Goal: Task Accomplishment & Management: Complete application form

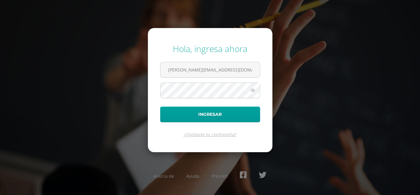
type input "alejandro_zavala@donbosco.edu.gt"
click at [226, 98] on form "Hola, ingresa ahora alejandro_zavala@donbosco.edu.gt Ingresar ¿Olvidaste tu con…" at bounding box center [210, 90] width 125 height 124
click at [160, 106] on button "Ingresar" at bounding box center [210, 114] width 100 height 16
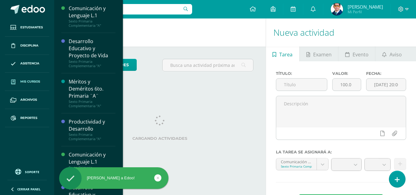
click at [22, 82] on span "Mis cursos" at bounding box center [30, 81] width 20 height 5
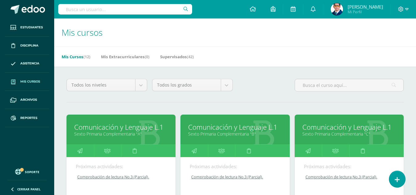
click at [194, 133] on link "Sexto Primaria Complementaria "B"" at bounding box center [235, 134] width 94 height 6
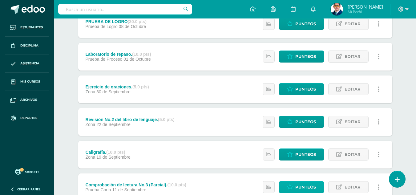
scroll to position [154, 0]
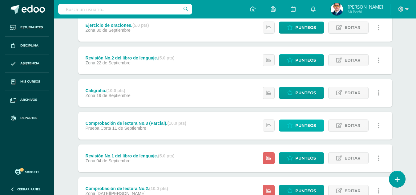
click at [302, 126] on span "Punteos" at bounding box center [305, 125] width 21 height 11
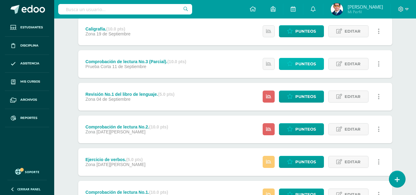
scroll to position [246, 0]
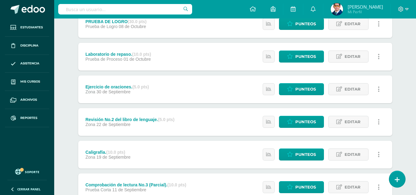
scroll to position [185, 0]
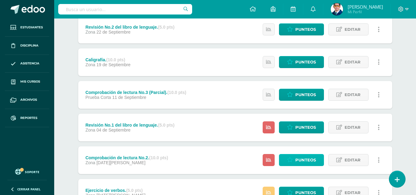
click at [294, 161] on link "Punteos" at bounding box center [301, 160] width 45 height 12
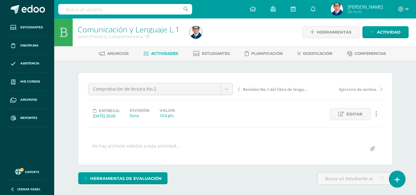
scroll to position [93, 0]
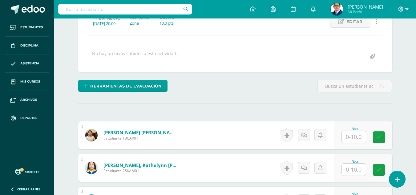
click at [357, 136] on input "text" at bounding box center [353, 137] width 24 height 12
type input "6"
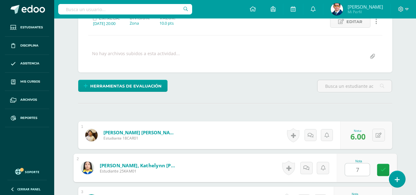
type input "7"
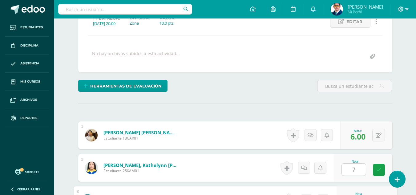
scroll to position [198, 0]
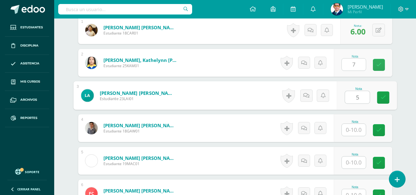
type input "5"
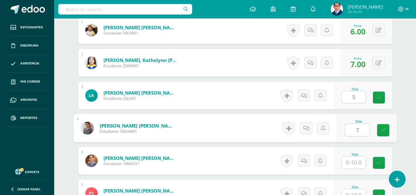
type input "7"
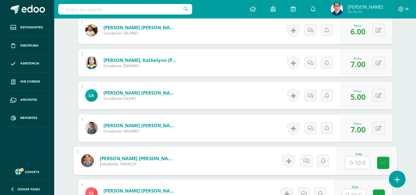
scroll to position [228, 0]
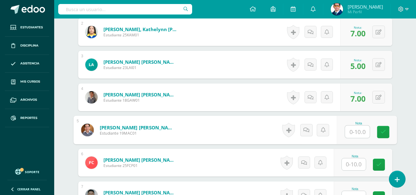
click at [360, 165] on input "text" at bounding box center [353, 164] width 24 height 12
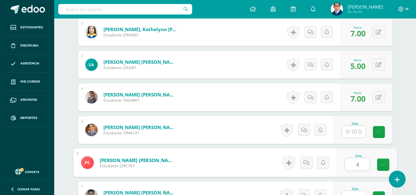
type input "4"
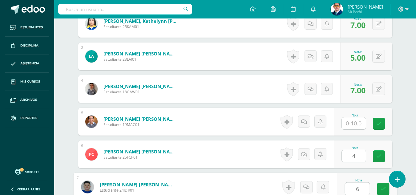
type input "6"
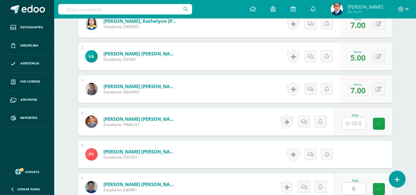
scroll to position [361, 0]
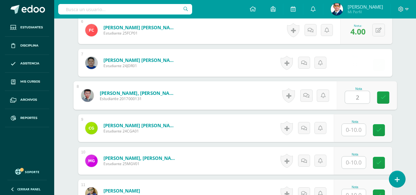
type input "2"
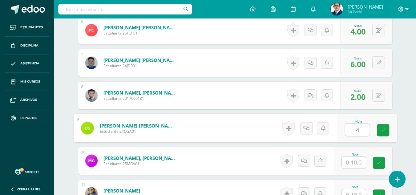
type input "4"
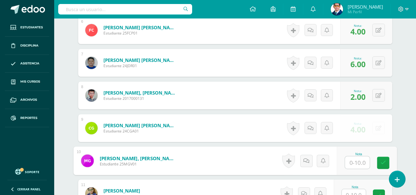
scroll to position [391, 0]
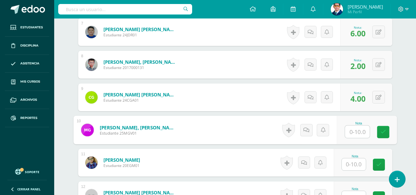
click at [359, 165] on input "text" at bounding box center [353, 164] width 24 height 12
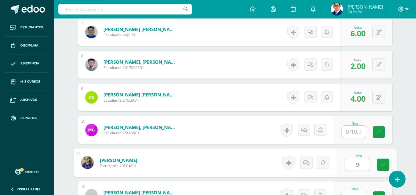
type input "9"
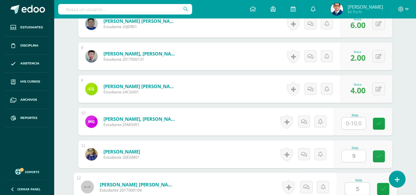
type input "5"
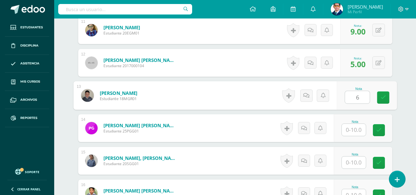
type input "6"
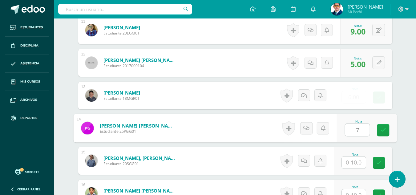
type input "7"
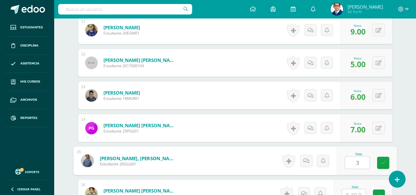
type input "3"
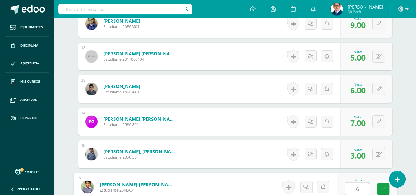
type input "6"
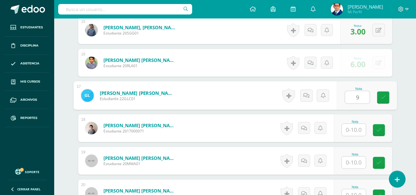
type input "9"
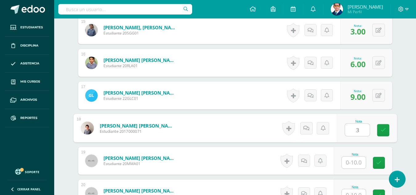
type input "3"
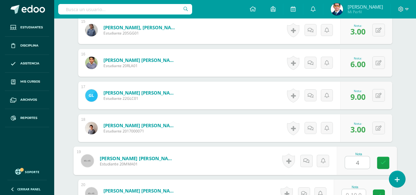
type input "4"
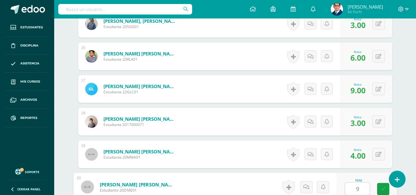
type input "9"
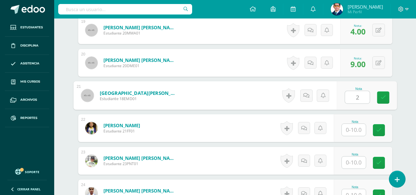
type input "2"
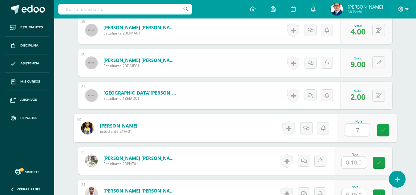
type input "7"
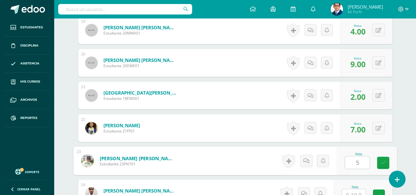
type input "5"
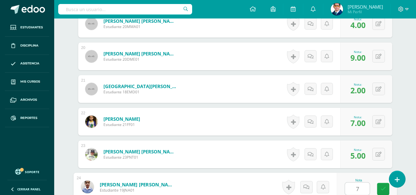
type input "7"
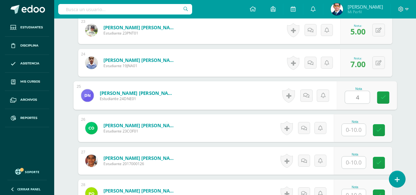
type input "4"
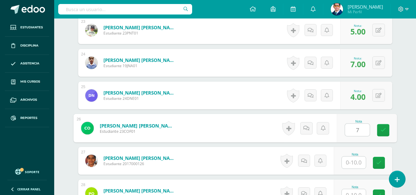
type input "7"
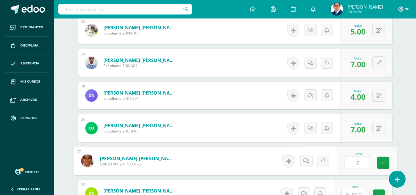
type input "7"
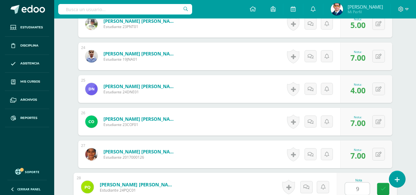
type input "9"
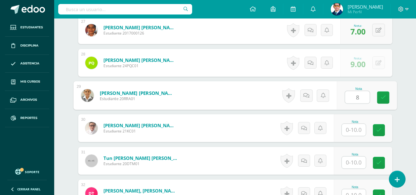
type input "8"
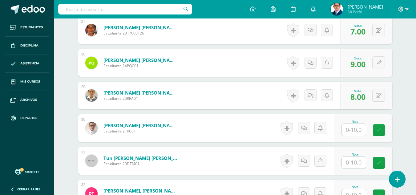
click at [357, 169] on div "Nota" at bounding box center [363, 161] width 58 height 28
click at [357, 164] on input "text" at bounding box center [357, 162] width 25 height 12
type input "7"
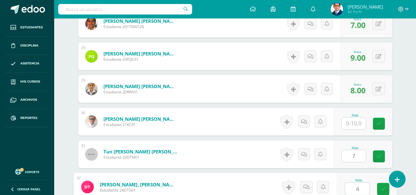
type input "4"
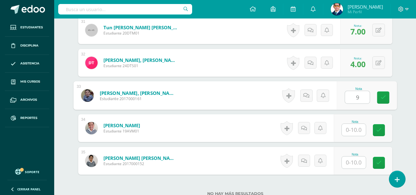
type input "9"
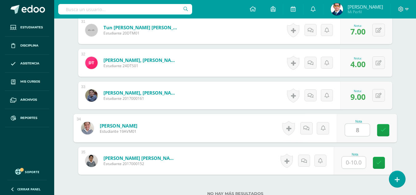
type input "8"
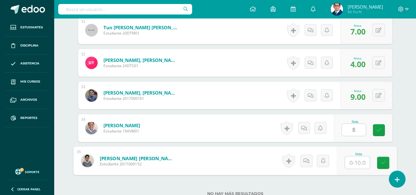
type input "5"
click at [383, 164] on icon at bounding box center [383, 162] width 6 height 5
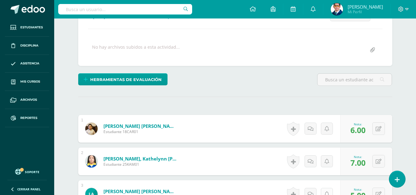
scroll to position [68, 0]
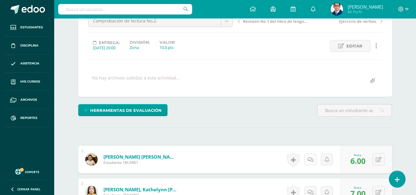
click at [311, 159] on icon at bounding box center [310, 159] width 6 height 5
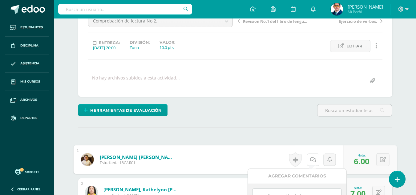
scroll to position [99, 0]
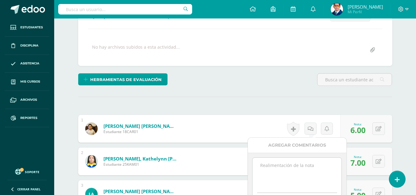
click at [302, 173] on textarea at bounding box center [296, 173] width 89 height 31
drag, startPoint x: 302, startPoint y: 173, endPoint x: 259, endPoint y: 164, distance: 43.7
click at [259, 164] on textarea "Tu prueba de lectura No.2 ha sido calificada." at bounding box center [296, 173] width 89 height 31
click at [264, 168] on textarea "Tu prueba de lectura No.2 ha sido calificada." at bounding box center [296, 173] width 89 height 31
drag, startPoint x: 263, startPoint y: 168, endPoint x: 230, endPoint y: 156, distance: 35.0
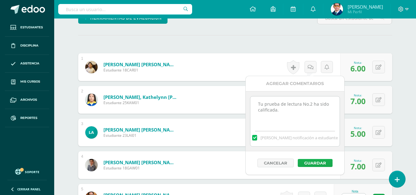
type textarea "Tu prueba de lectura No.2 ha sido calificada."
click at [310, 164] on button "Guardar" at bounding box center [315, 163] width 35 height 8
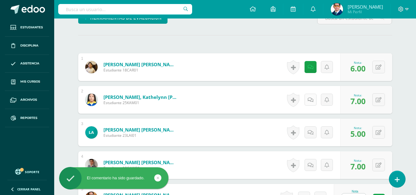
click at [312, 101] on icon at bounding box center [310, 99] width 6 height 5
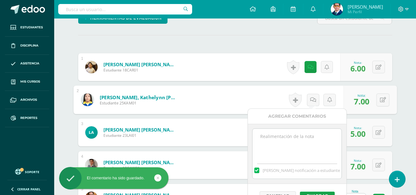
click at [302, 139] on textarea at bounding box center [296, 144] width 89 height 31
paste textarea "Tu prueba de lectura No.2 ha sido calificada."
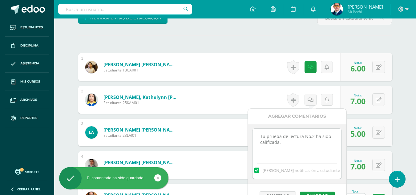
scroll to position [222, 0]
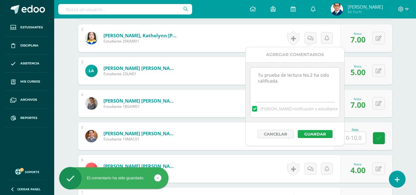
type textarea "Tu prueba de lectura No.2 ha sido calificada."
click at [321, 134] on button "Guardar" at bounding box center [315, 134] width 35 height 8
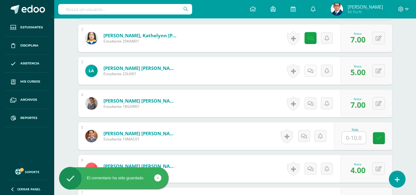
click at [313, 71] on link at bounding box center [310, 71] width 12 height 12
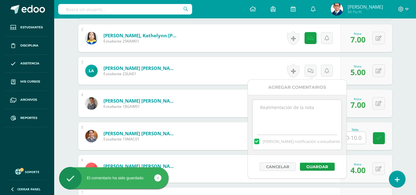
click at [308, 112] on textarea at bounding box center [296, 115] width 89 height 31
paste textarea "Tu prueba de lectura No.2 ha sido calificada."
type textarea "Tu prueba de lectura No.2 ha sido calificada."
click at [314, 164] on button "Guardar" at bounding box center [317, 166] width 35 height 8
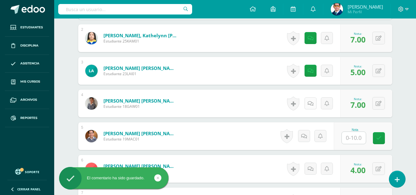
click at [311, 105] on icon at bounding box center [310, 103] width 6 height 5
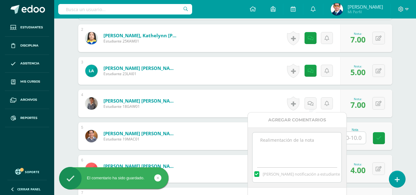
click at [303, 142] on textarea at bounding box center [296, 147] width 89 height 31
paste textarea "Tu prueba de lectura No.2 ha sido calificada."
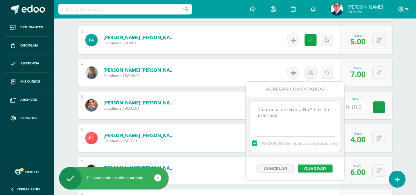
type textarea "Tu prueba de lectura No.2 ha sido calificada."
click at [318, 166] on button "Guardar" at bounding box center [315, 168] width 35 height 8
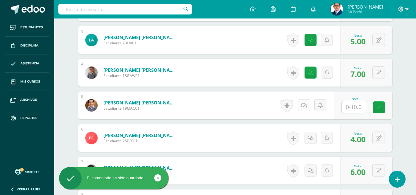
click at [307, 107] on link at bounding box center [304, 105] width 12 height 12
click at [310, 138] on icon at bounding box center [310, 137] width 6 height 5
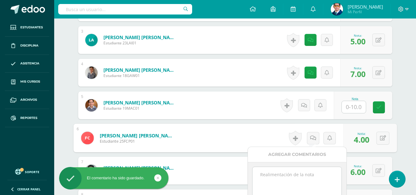
click at [304, 170] on textarea at bounding box center [296, 182] width 89 height 31
paste textarea "Tu prueba de lectura No.2 ha sido calificada."
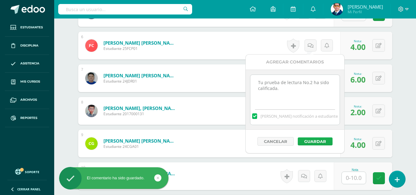
type textarea "Tu prueba de lectura No.2 ha sido calificada."
click at [314, 139] on button "Guardar" at bounding box center [315, 141] width 35 height 8
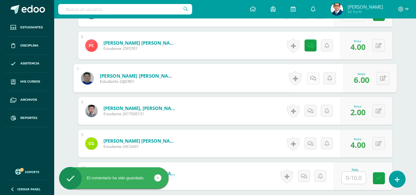
click at [312, 78] on icon at bounding box center [313, 77] width 6 height 5
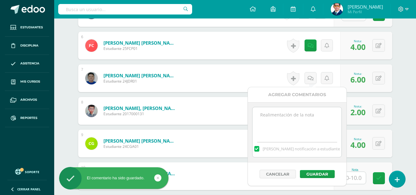
click at [305, 122] on textarea at bounding box center [296, 122] width 89 height 31
paste textarea "Tu prueba de lectura No.2 ha sido calificada."
type textarea "Tu prueba de lectura No.2 ha sido calificada."
click at [320, 176] on button "Guardar" at bounding box center [317, 174] width 35 height 8
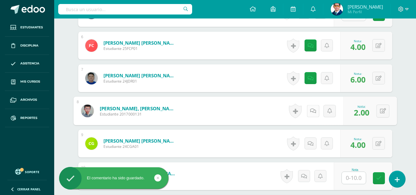
click at [310, 109] on icon at bounding box center [313, 110] width 6 height 5
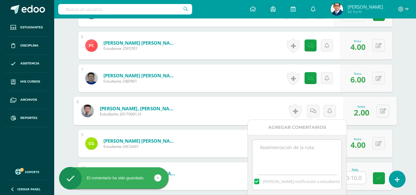
paste textarea "Tu prueba de lectura No.2 ha sido calificada."
click at [310, 151] on textarea at bounding box center [296, 155] width 89 height 31
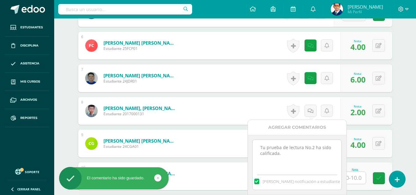
scroll to position [407, 0]
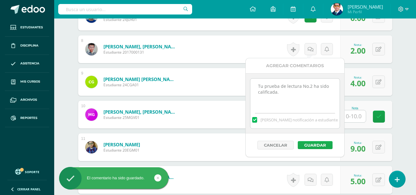
type textarea "Tu prueba de lectura No.2 ha sido calificada."
click at [315, 143] on button "Guardar" at bounding box center [315, 145] width 35 height 8
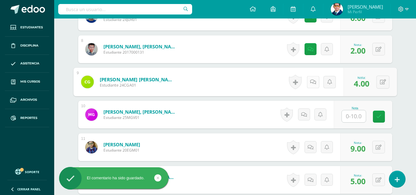
click at [312, 85] on link at bounding box center [312, 82] width 12 height 12
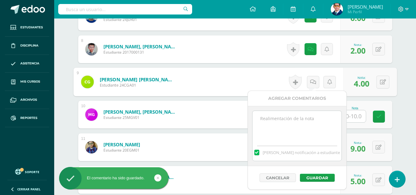
click at [310, 125] on textarea at bounding box center [296, 126] width 89 height 31
paste textarea "Tu prueba de lectura No.2 ha sido calificada."
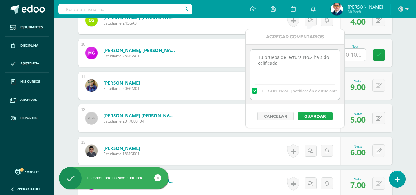
type textarea "Tu prueba de lectura No.2 ha sido calificada."
click at [326, 115] on button "Guardar" at bounding box center [315, 116] width 35 height 8
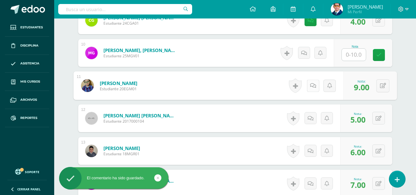
click at [307, 87] on link at bounding box center [312, 85] width 12 height 12
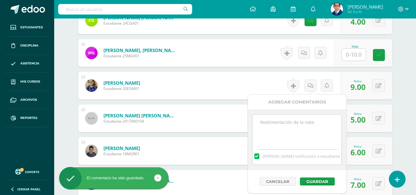
paste textarea "Tu prueba de lectura No.2 ha sido calificada."
click at [299, 127] on textarea at bounding box center [296, 129] width 89 height 31
type textarea "Tu prueba de lectura No.2 ha sido calificada."
click at [323, 179] on button "Guardar" at bounding box center [317, 181] width 35 height 8
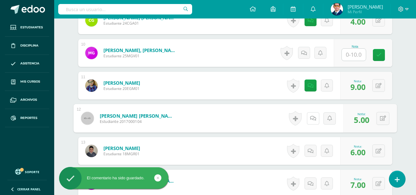
click at [310, 121] on link at bounding box center [312, 118] width 12 height 12
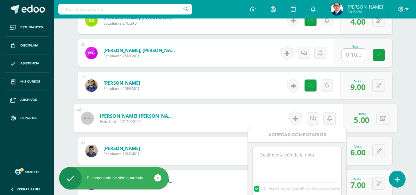
paste textarea "Tu prueba de lectura No.2 ha sido calificada."
click at [306, 149] on textarea at bounding box center [296, 162] width 89 height 31
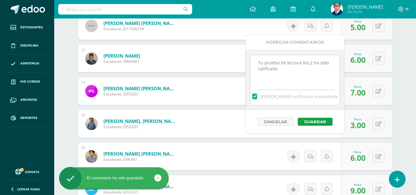
type textarea "Tu prueba de lectura No.2 ha sido calificada."
click at [317, 116] on div "Cancelar Guardar" at bounding box center [295, 121] width 98 height 23
click at [316, 119] on button "Guardar" at bounding box center [315, 122] width 35 height 8
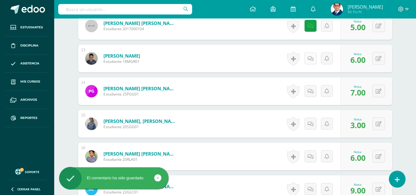
click at [312, 61] on icon at bounding box center [310, 58] width 6 height 5
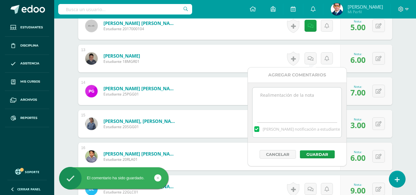
click at [303, 96] on textarea at bounding box center [296, 102] width 89 height 31
paste textarea "Tu prueba de lectura No.2 ha sido calificada."
type textarea "Tu prueba de lectura No.2 ha sido calificada."
click at [318, 151] on button "Guardar" at bounding box center [317, 154] width 35 height 8
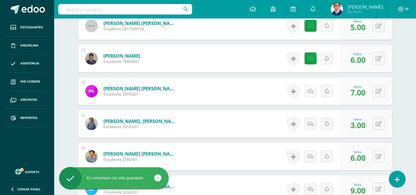
click at [314, 91] on link at bounding box center [310, 91] width 12 height 12
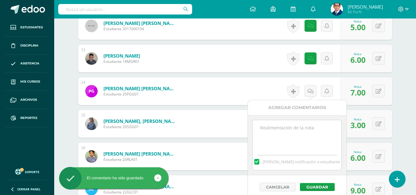
paste textarea "Tu prueba de lectura No.2 ha sido calificada."
click at [311, 126] on textarea at bounding box center [296, 135] width 89 height 31
type textarea "Tu prueba de lectura No.2 ha sido calificada."
click at [318, 186] on button "Guardar" at bounding box center [317, 187] width 35 height 8
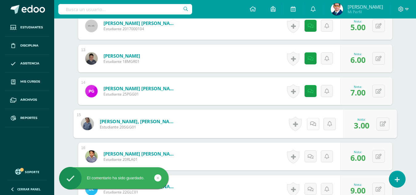
click at [312, 129] on link at bounding box center [312, 124] width 12 height 12
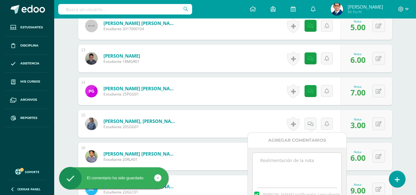
paste textarea "Tu prueba de lectura No.2 ha sido calificada."
click at [313, 160] on textarea at bounding box center [296, 168] width 89 height 31
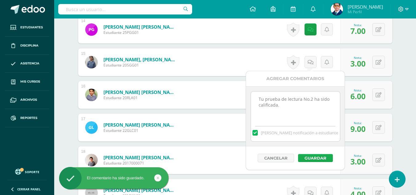
type textarea "Tu prueba de lectura No.2 ha sido calificada."
click at [315, 158] on button "Guardar" at bounding box center [315, 158] width 35 height 8
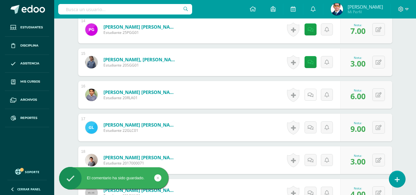
click at [314, 98] on link at bounding box center [310, 95] width 12 height 12
paste textarea "Tu prueba de lectura No.2 ha sido calificada."
click at [0, 0] on textarea at bounding box center [0, 0] width 0 height 0
type textarea "Tu prueba de lectura No.2 ha sido calificada."
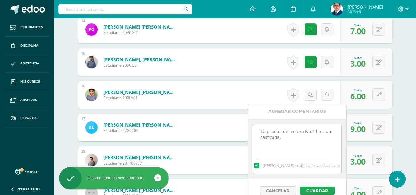
type textarea "Tu prueba de lectura No.2 ha sido calificada."
click at [319, 187] on button "Guardar" at bounding box center [317, 190] width 35 height 8
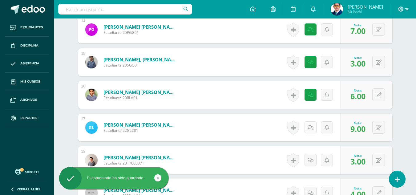
click at [314, 126] on link at bounding box center [310, 127] width 12 height 12
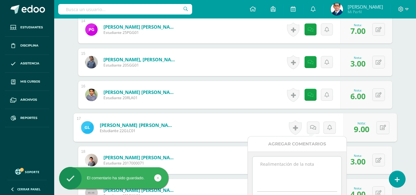
click at [314, 163] on textarea at bounding box center [296, 171] width 89 height 31
paste textarea "Tu prueba de lectura No.2 ha sido calificada."
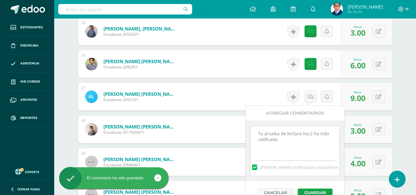
scroll to position [684, 0]
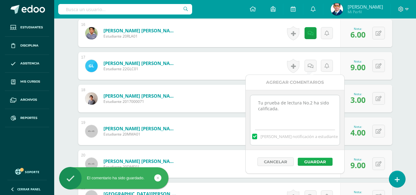
type textarea "Tu prueba de lectura No.2 ha sido calificada."
click at [319, 160] on button "Guardar" at bounding box center [315, 162] width 35 height 8
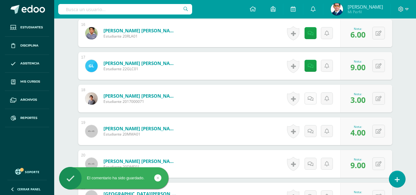
click at [308, 99] on link at bounding box center [310, 98] width 12 height 12
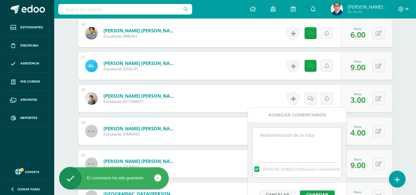
click at [306, 136] on textarea at bounding box center [296, 142] width 89 height 31
paste textarea "Tu prueba de lectura No.2 ha sido calificada."
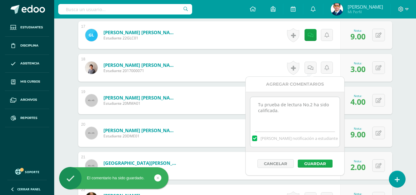
type textarea "Tu prueba de lectura No.2 ha sido calificada."
click at [322, 164] on button "Guardar" at bounding box center [315, 163] width 35 height 8
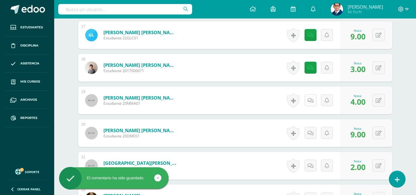
click at [313, 102] on link at bounding box center [310, 100] width 12 height 12
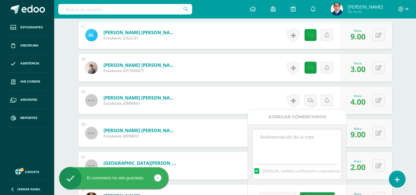
paste textarea "Tu prueba de lectura No.2 ha sido calificada."
click at [305, 138] on textarea "Tu prueba de lectura No.2 ha sido calificada." at bounding box center [296, 144] width 89 height 31
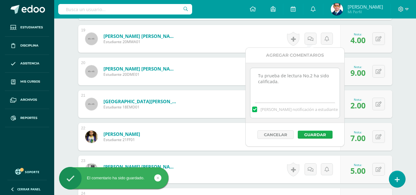
type textarea "Tu prueba de lectura No.2 ha sido calificada."
click at [323, 136] on button "Guardar" at bounding box center [315, 134] width 35 height 8
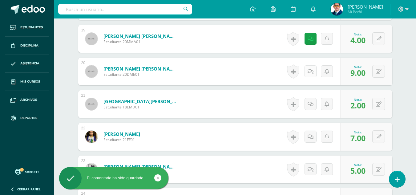
click at [311, 73] on icon at bounding box center [310, 71] width 6 height 5
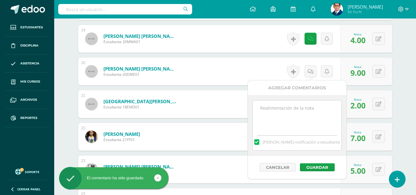
click at [312, 114] on textarea at bounding box center [296, 115] width 89 height 31
paste textarea "Tu prueba de lectura No.2 ha sido calificada."
type textarea "Tu prueba de lectura No.2 ha sido calificada."
click at [323, 166] on button "Guardar" at bounding box center [317, 167] width 35 height 8
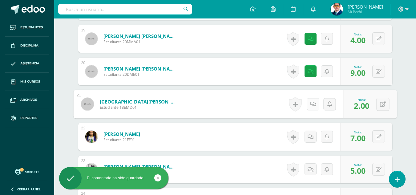
click at [314, 106] on link at bounding box center [312, 104] width 12 height 12
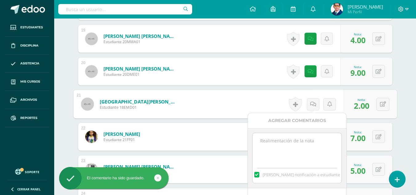
click at [314, 137] on textarea at bounding box center [296, 148] width 89 height 31
paste textarea "Tu prueba de lectura No.2 ha sido calificada."
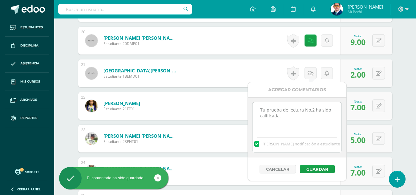
scroll to position [837, 0]
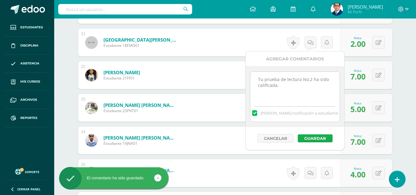
type textarea "Tu prueba de lectura No.2 ha sido calificada."
click at [322, 138] on button "Guardar" at bounding box center [315, 138] width 35 height 8
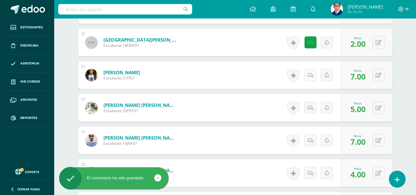
click at [308, 79] on link at bounding box center [310, 75] width 12 height 12
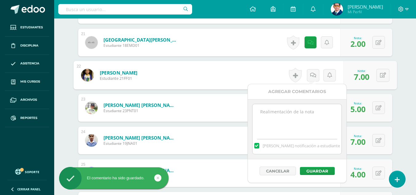
paste textarea "Tu prueba de lectura No.2 ha sido calificada."
drag, startPoint x: 311, startPoint y: 109, endPoint x: 311, endPoint y: 122, distance: 13.8
click at [311, 109] on textarea "Tu prueba de lectura No.2 ha sido calificada." at bounding box center [296, 119] width 89 height 31
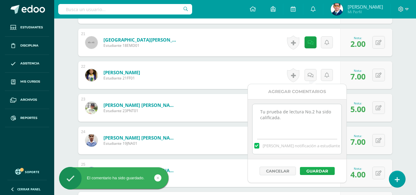
type textarea "Tu prueba de lectura No.2 ha sido calificada."
click at [326, 169] on button "Guardar" at bounding box center [317, 171] width 35 height 8
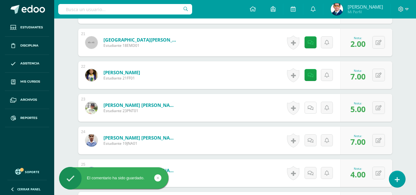
click at [313, 108] on link at bounding box center [310, 108] width 12 height 12
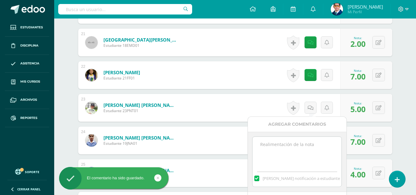
paste textarea "Tu prueba de lectura No.2 ha sido calificada."
click at [311, 145] on textarea at bounding box center [296, 152] width 89 height 31
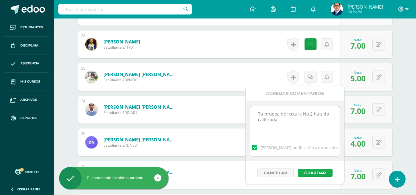
type textarea "Tu prueba de lectura No.2 ha sido calificada."
click at [320, 176] on button "Guardar" at bounding box center [315, 173] width 35 height 8
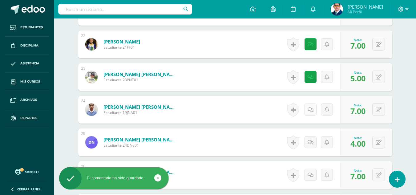
click at [312, 113] on link at bounding box center [310, 109] width 12 height 12
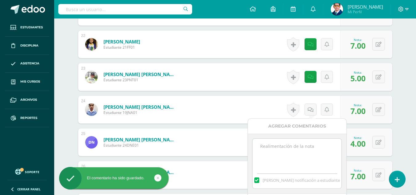
paste textarea "Tu prueba de lectura No.2 ha sido calificada."
click at [305, 144] on textarea "Tu prueba de lectura No.2 ha sido calificada." at bounding box center [296, 153] width 89 height 31
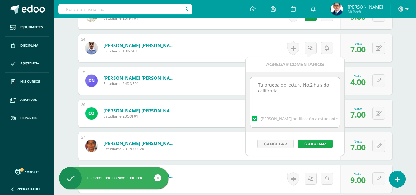
type textarea "Tu prueba de lectura No.2 ha sido calificada."
click at [314, 143] on button "Guardar" at bounding box center [315, 144] width 35 height 8
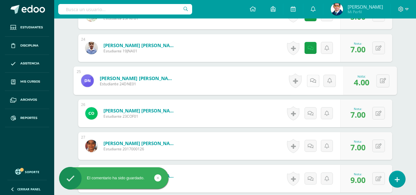
click at [311, 83] on link at bounding box center [312, 80] width 12 height 12
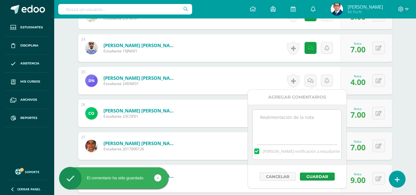
paste textarea "Tu prueba de lectura No.2 ha sido calificada."
click at [307, 117] on textarea "Tu prueba de lectura No.2 ha sido calificada." at bounding box center [296, 125] width 89 height 31
type textarea "Tu prueba de lectura No.2 ha sido calificada."
click at [320, 175] on button "Guardar" at bounding box center [317, 176] width 35 height 8
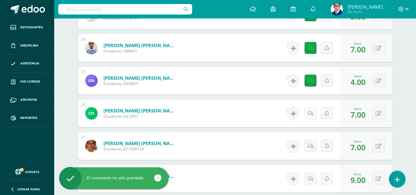
click at [313, 110] on link at bounding box center [310, 113] width 12 height 12
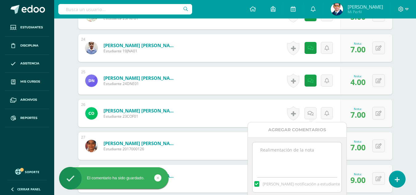
click at [307, 153] on textarea at bounding box center [296, 157] width 89 height 31
paste textarea "Tu prueba de lectura No.2 ha sido calificada."
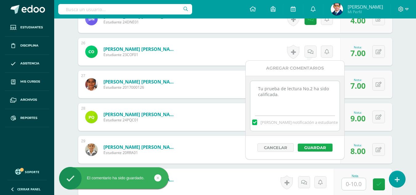
type textarea "Tu prueba de lectura No.2 ha sido calificada."
click at [310, 147] on button "Guardar" at bounding box center [315, 147] width 35 height 8
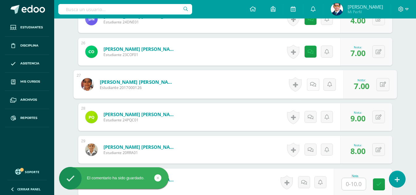
click at [311, 86] on icon at bounding box center [313, 84] width 6 height 5
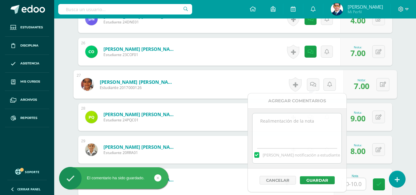
paste textarea "Tu prueba de lectura No.2 ha sido calificada."
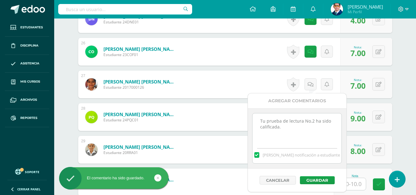
click at [301, 135] on textarea "Tu prueba de lectura No.2 ha sido calificada." at bounding box center [296, 128] width 89 height 31
type textarea "Tu prueba de lectura No.2 ha sido calificada."
click at [317, 178] on button "Guardar" at bounding box center [317, 180] width 35 height 8
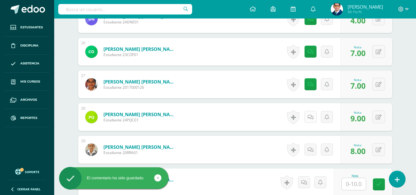
click at [313, 118] on link at bounding box center [310, 117] width 12 height 12
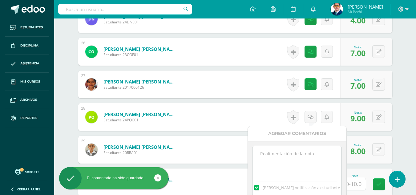
paste textarea "Tu prueba de lectura No.2 ha sido calificada."
click at [305, 169] on textarea at bounding box center [296, 161] width 89 height 31
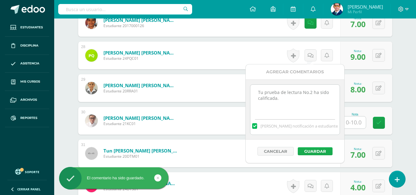
type textarea "Tu prueba de lectura No.2 ha sido calificada."
click at [314, 152] on button "Guardar" at bounding box center [315, 151] width 35 height 8
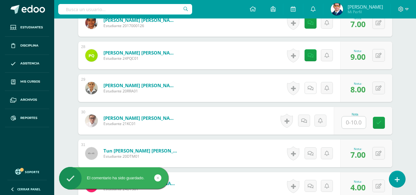
click at [313, 91] on link at bounding box center [310, 88] width 12 height 12
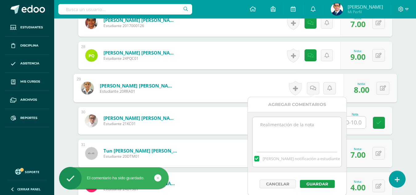
click at [318, 127] on textarea at bounding box center [296, 132] width 89 height 31
paste textarea "Tu prueba de lectura No.2 ha sido calificada."
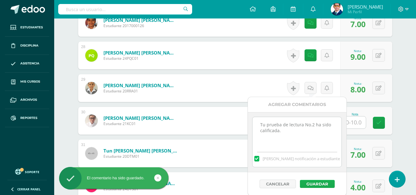
type textarea "Tu prueba de lectura No.2 ha sido calificada."
click at [332, 185] on button "Guardar" at bounding box center [317, 184] width 35 height 8
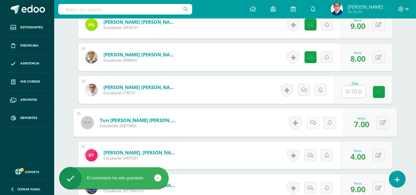
click at [312, 121] on icon at bounding box center [313, 122] width 6 height 5
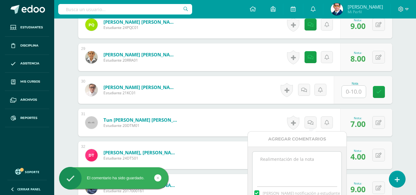
paste textarea "Tu prueba de lectura No.2 ha sido calificada."
click at [315, 172] on textarea "Tu prueba de lectura No.2 ha sido calificada." at bounding box center [296, 166] width 89 height 31
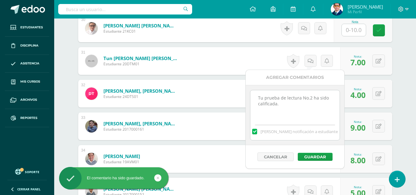
type textarea "Tu prueba de lectura No.2 ha sido calificada."
click at [316, 161] on div "Cancelar Guardar" at bounding box center [295, 156] width 98 height 23
click at [317, 158] on button "Guardar" at bounding box center [315, 157] width 35 height 8
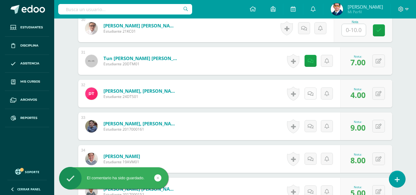
click at [310, 95] on icon at bounding box center [310, 93] width 6 height 5
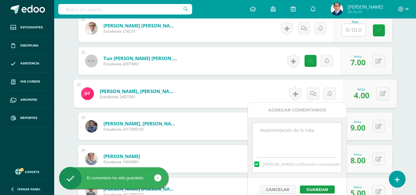
click at [308, 139] on textarea at bounding box center [296, 137] width 89 height 31
paste textarea "Tu prueba de lectura No.2 ha sido calificada."
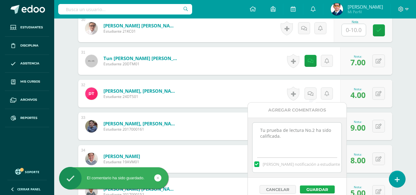
type textarea "Tu prueba de lectura No.2 ha sido calificada."
click at [322, 189] on button "Guardar" at bounding box center [317, 189] width 35 height 8
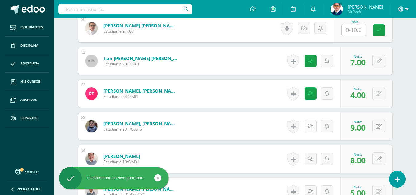
click at [312, 127] on icon at bounding box center [310, 126] width 6 height 5
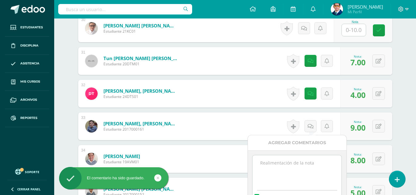
paste textarea "Tu prueba de lectura No.2 ha sido calificada."
click at [310, 157] on textarea at bounding box center [296, 170] width 89 height 31
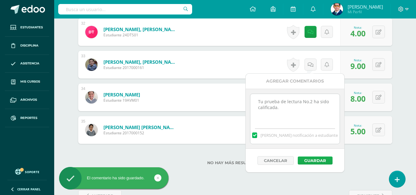
type textarea "Tu prueba de lectura No.2 ha sido calificada."
click at [314, 158] on button "Guardar" at bounding box center [315, 160] width 35 height 8
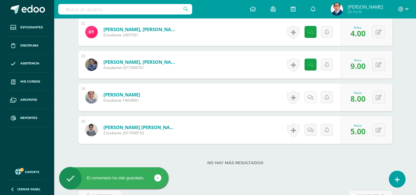
click at [314, 98] on link at bounding box center [310, 97] width 12 height 12
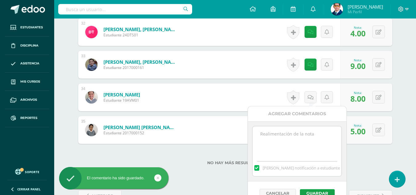
paste textarea "Tu prueba de lectura No.2 ha sido calificada."
click at [319, 135] on textarea at bounding box center [296, 141] width 89 height 31
type textarea "Tu prueba de lectura No.2 ha sido calificada."
click at [326, 193] on button "Guardar" at bounding box center [317, 193] width 35 height 8
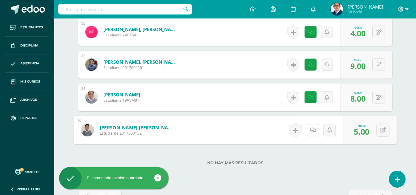
drag, startPoint x: 313, startPoint y: 130, endPoint x: 313, endPoint y: 149, distance: 19.7
click at [313, 130] on link at bounding box center [312, 130] width 12 height 12
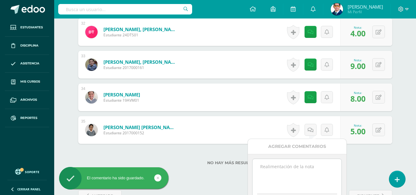
paste textarea "Tu prueba de lectura No.2 ha sido calificada."
click at [315, 162] on textarea at bounding box center [296, 174] width 89 height 31
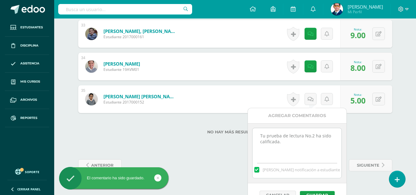
scroll to position [1249, 0]
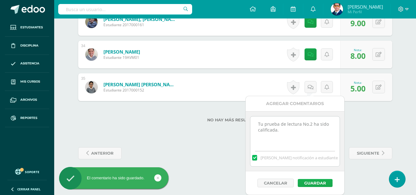
type textarea "Tu prueba de lectura No.2 ha sido calificada."
click at [321, 181] on button "Guardar" at bounding box center [315, 183] width 35 height 8
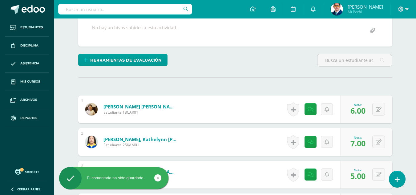
scroll to position [0, 0]
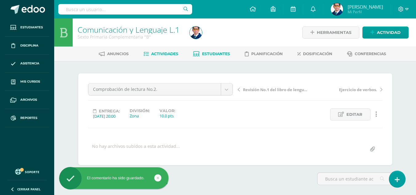
click at [225, 56] on span "Estudiantes" at bounding box center [216, 53] width 28 height 5
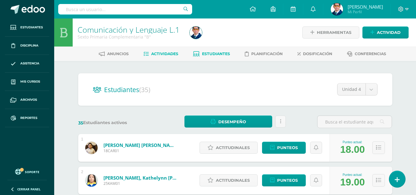
click at [178, 54] on span "Actividades" at bounding box center [164, 53] width 27 height 5
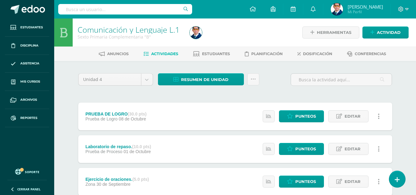
click at [400, 5] on div at bounding box center [402, 9] width 25 height 18
click at [400, 6] on icon at bounding box center [401, 9] width 6 height 6
click at [400, 43] on span "Cerrar sesión" at bounding box center [387, 42] width 28 height 6
